Goal: Information Seeking & Learning: Check status

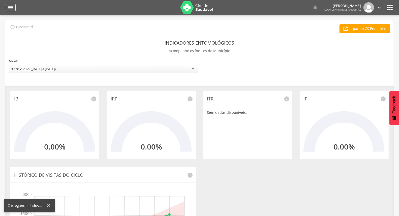
click at [11, 9] on icon "" at bounding box center [10, 8] width 6 height 6
click at [4, 4] on header " Dashboard Supervisão Ranking Aplicativo desatualizado Última sincronização Ma…" at bounding box center [199, 7] width 399 height 15
click at [5, 8] on div "" at bounding box center [10, 8] width 11 height 8
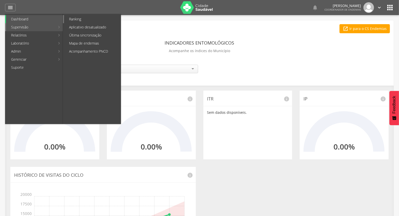
click at [84, 19] on link "Ranking" at bounding box center [92, 19] width 57 height 8
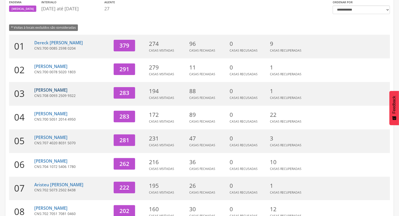
click at [57, 90] on link "[PERSON_NAME]" at bounding box center [50, 90] width 33 height 6
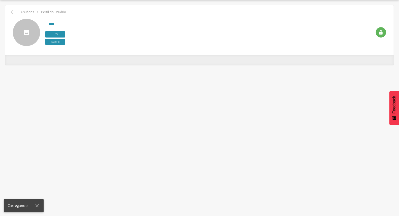
scroll to position [15, 0]
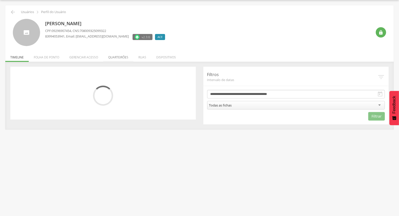
click at [121, 57] on li "Quarteirões" at bounding box center [118, 56] width 30 height 12
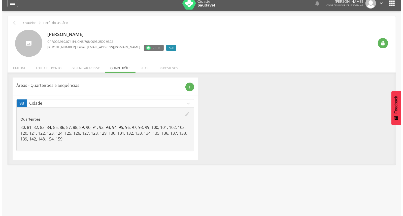
scroll to position [0, 0]
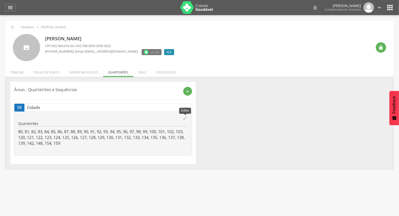
click at [183, 119] on icon "edit" at bounding box center [185, 119] width 6 height 6
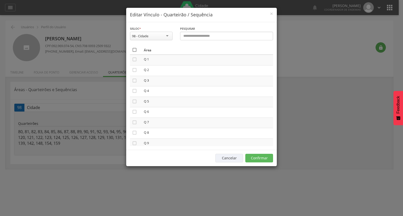
click at [136, 49] on icon "" at bounding box center [134, 49] width 5 height 5
click at [136, 49] on icon "" at bounding box center [134, 49] width 5 height 5
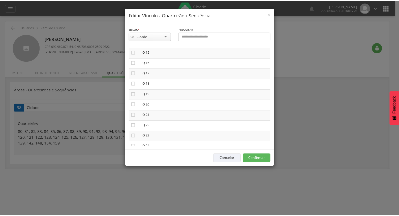
scroll to position [168, 0]
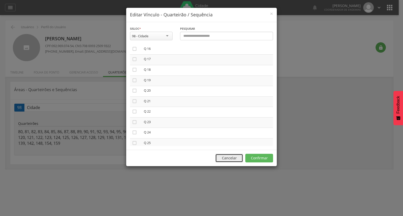
click at [233, 160] on button "Cancelar" at bounding box center [229, 158] width 28 height 9
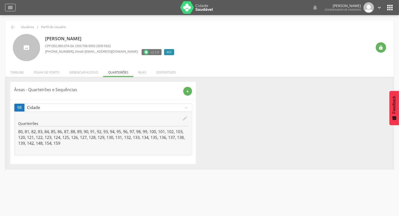
click at [13, 9] on icon "" at bounding box center [10, 8] width 6 height 6
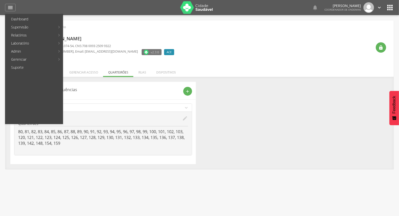
click at [83, 49] on link "Acompanhamento PNCD" at bounding box center [92, 51] width 57 height 8
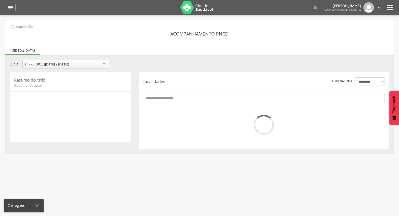
scroll to position [15, 0]
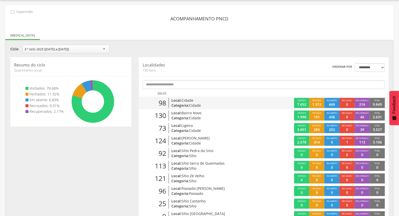
click at [232, 103] on p "Categoria: Cidade" at bounding box center [211, 105] width 81 height 5
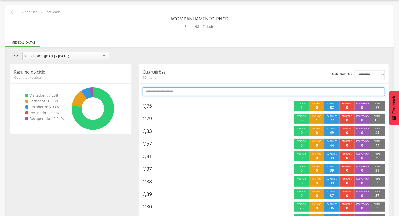
click at [220, 90] on input "text" at bounding box center [263, 91] width 242 height 9
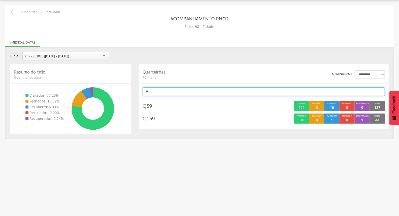
type input "*"
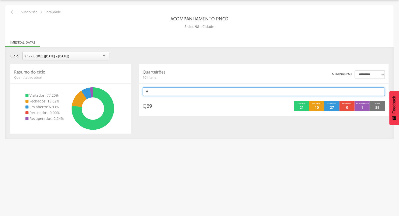
type input "*"
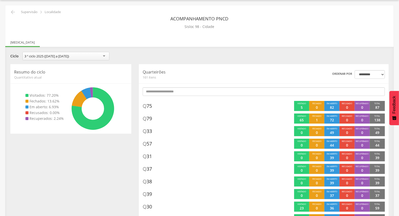
click at [253, 59] on div "**********" at bounding box center [199, 57] width 385 height 10
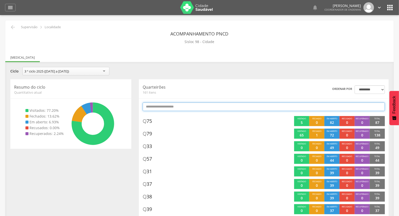
click at [248, 105] on input "text" at bounding box center [263, 106] width 242 height 9
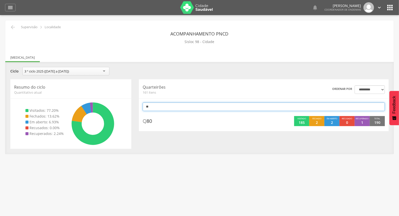
type input "*"
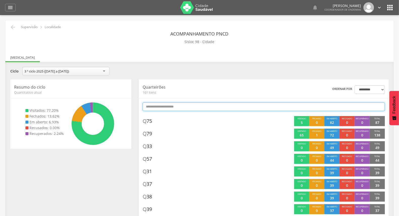
click at [288, 109] on input "text" at bounding box center [263, 106] width 242 height 9
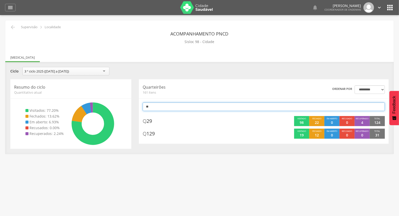
type input "*"
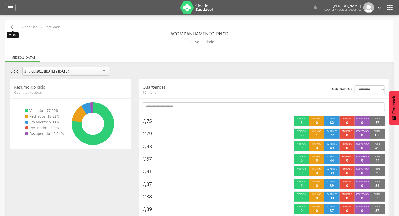
click at [12, 27] on icon "" at bounding box center [13, 27] width 6 height 6
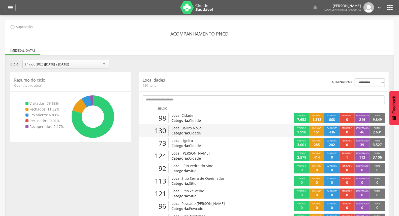
click at [227, 133] on p "Categoria: Cidade" at bounding box center [211, 133] width 81 height 5
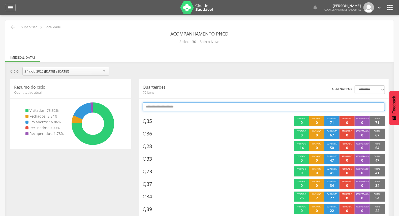
click at [232, 105] on input "text" at bounding box center [263, 106] width 242 height 9
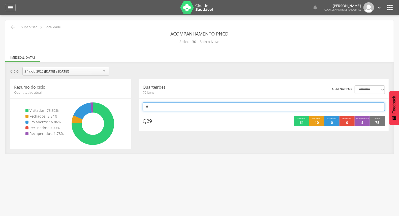
type input "*"
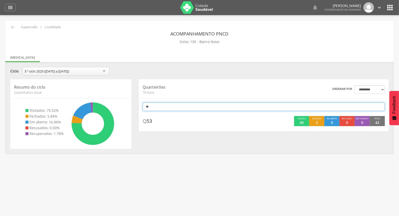
type input "*"
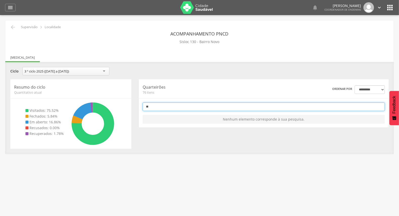
type input "*"
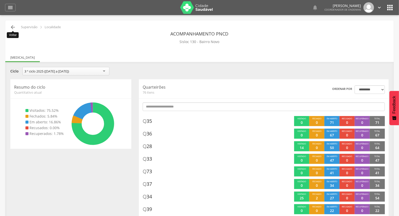
click at [14, 27] on icon "" at bounding box center [13, 27] width 6 height 6
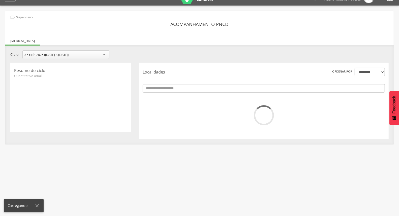
scroll to position [15, 0]
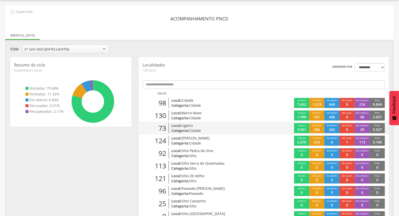
click at [260, 127] on div "73 Local: Ligeiro Categoria: Cidade" at bounding box center [201, 128] width 125 height 10
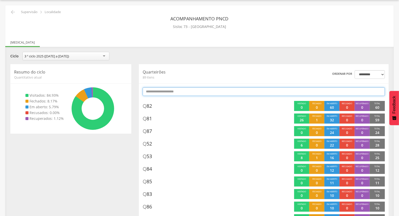
click at [264, 90] on input "text" at bounding box center [263, 91] width 242 height 9
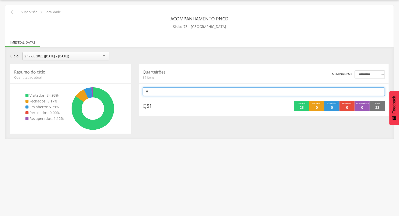
type input "*"
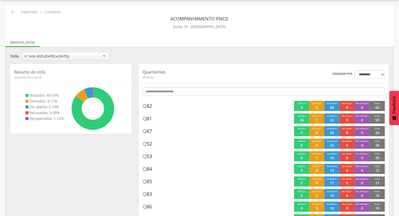
click at [257, 60] on div "**********" at bounding box center [199, 57] width 385 height 10
click at [254, 60] on div "**********" at bounding box center [199, 57] width 385 height 10
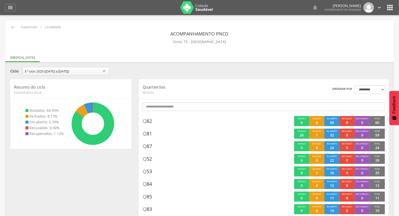
click at [13, 25] on icon "" at bounding box center [13, 27] width 6 height 6
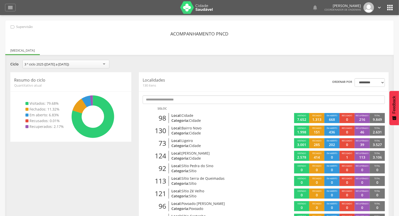
click at [379, 6] on icon "" at bounding box center [379, 8] width 6 height 6
click at [351, 30] on link "Sair" at bounding box center [362, 29] width 40 height 6
